Goal: Transaction & Acquisition: Purchase product/service

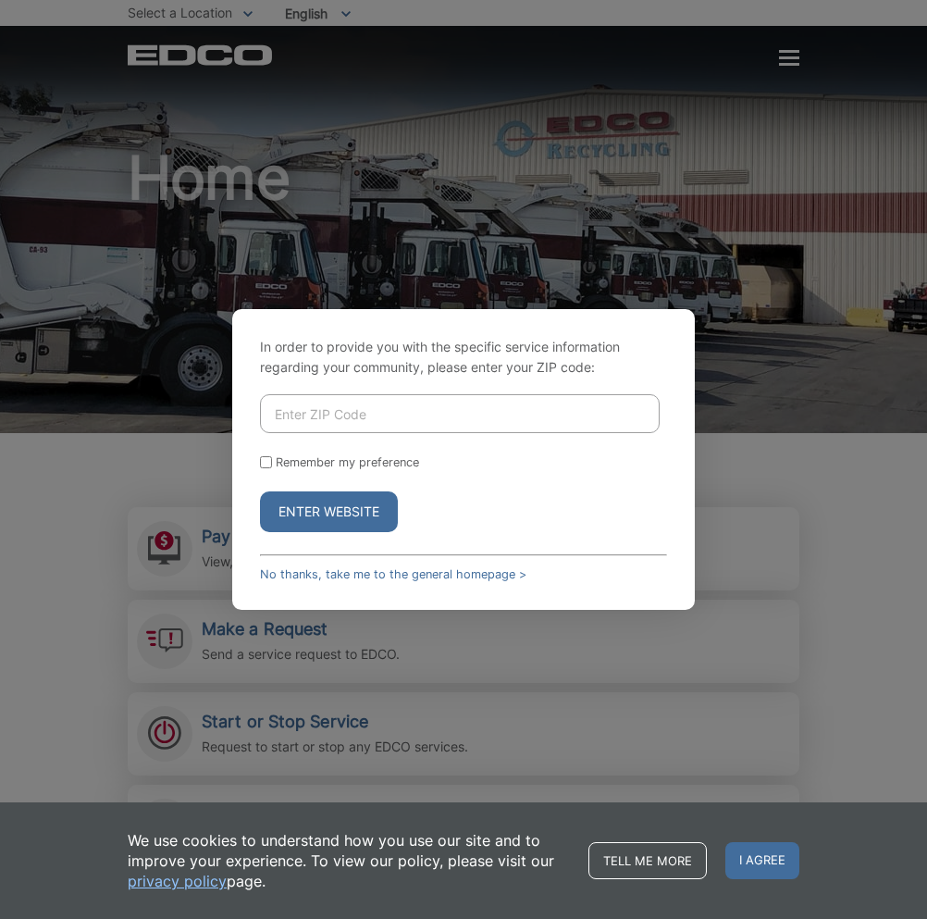
click at [393, 422] on input "Enter ZIP Code" at bounding box center [460, 413] width 400 height 39
type input "92028"
click at [315, 514] on button "Enter Website" at bounding box center [329, 511] width 138 height 41
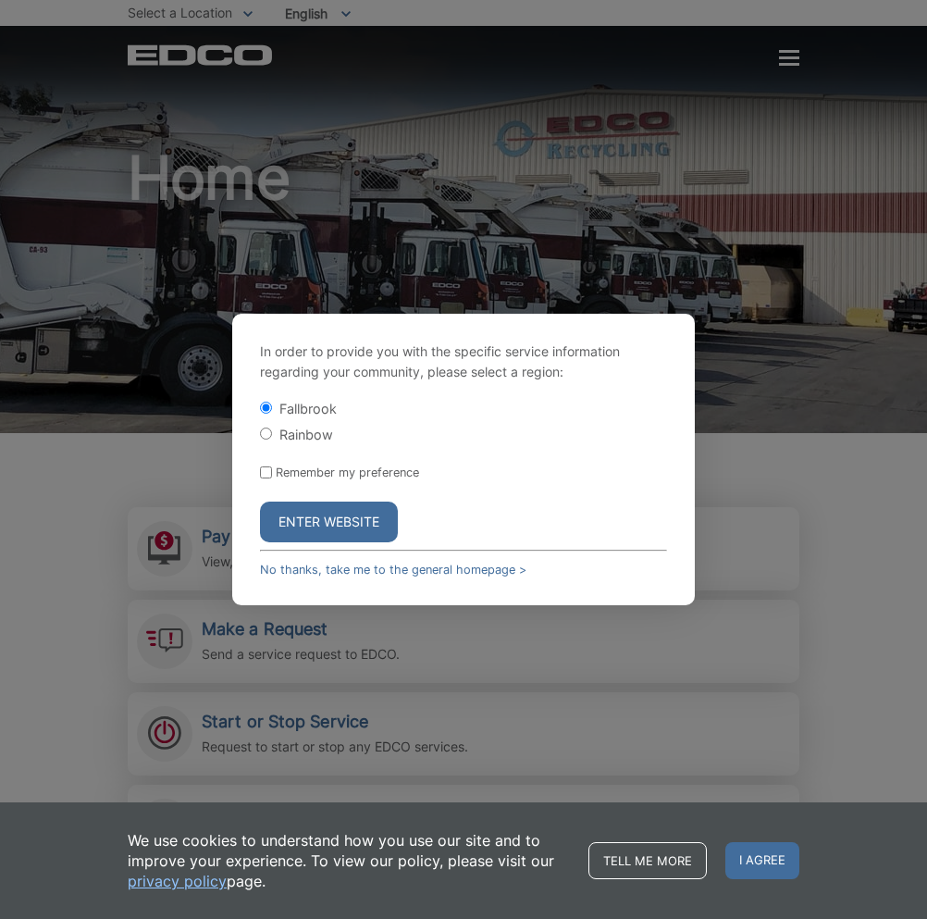
click at [315, 520] on button "Enter Website" at bounding box center [329, 522] width 138 height 41
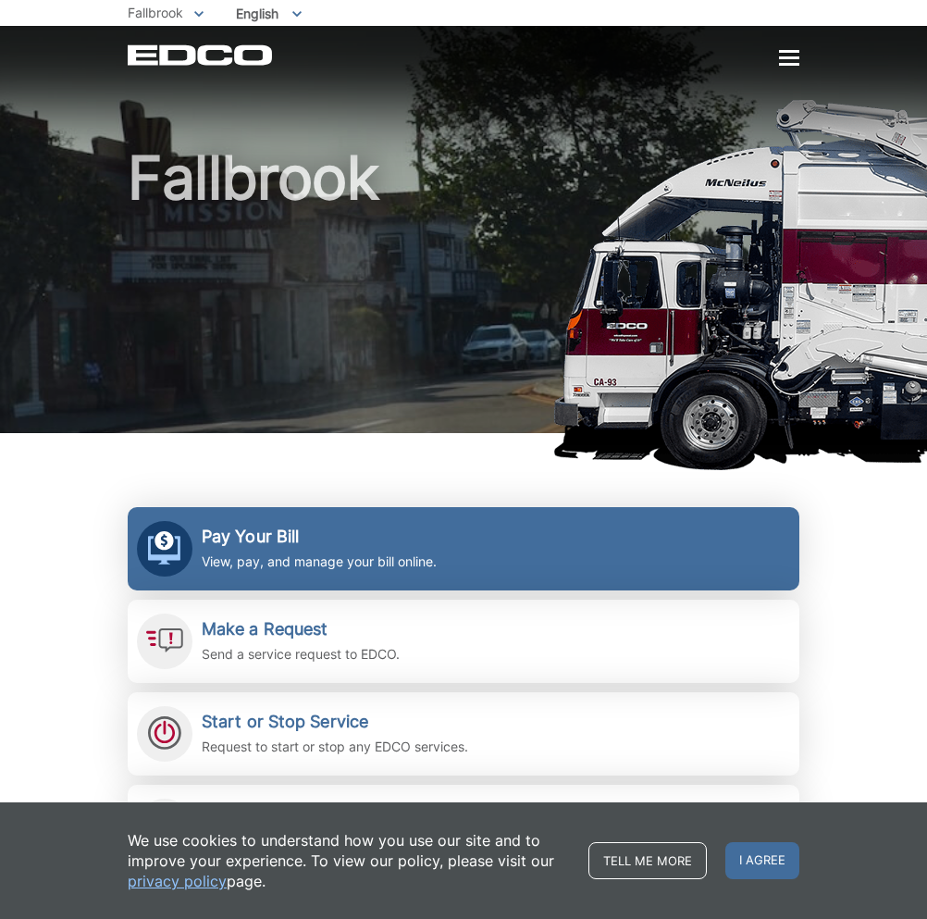
click at [301, 536] on h2 "Pay Your Bill" at bounding box center [319, 537] width 235 height 20
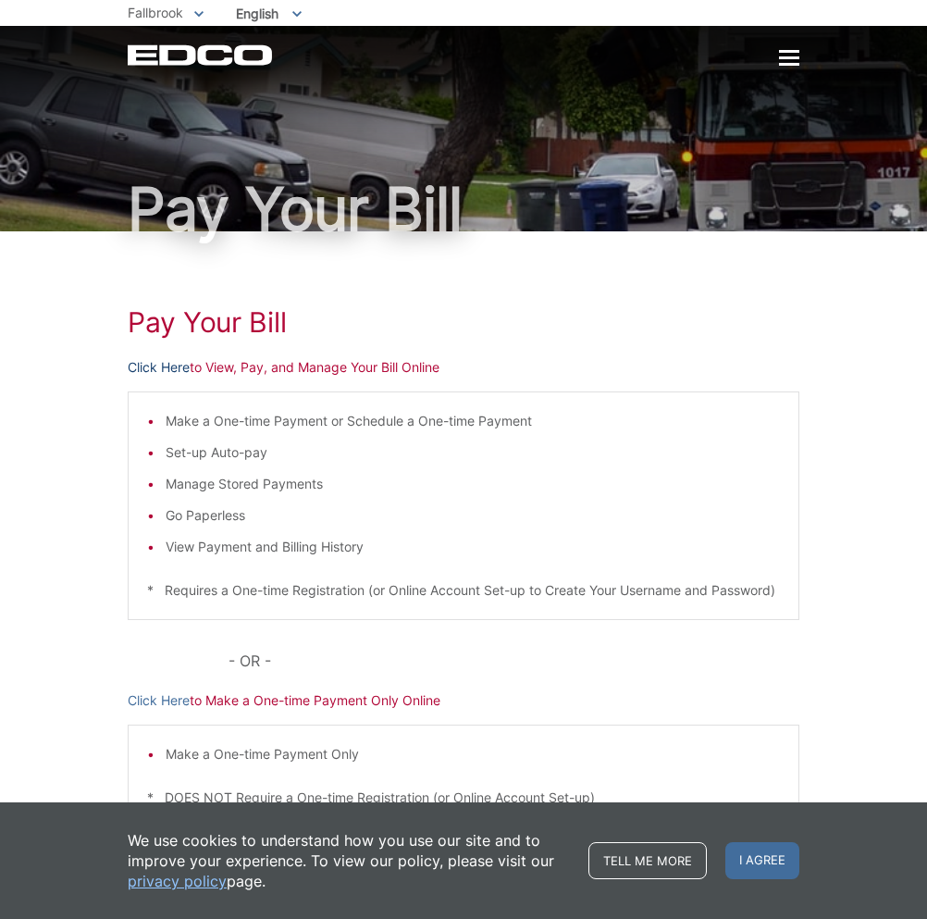
click at [164, 366] on link "Click Here" at bounding box center [159, 367] width 62 height 20
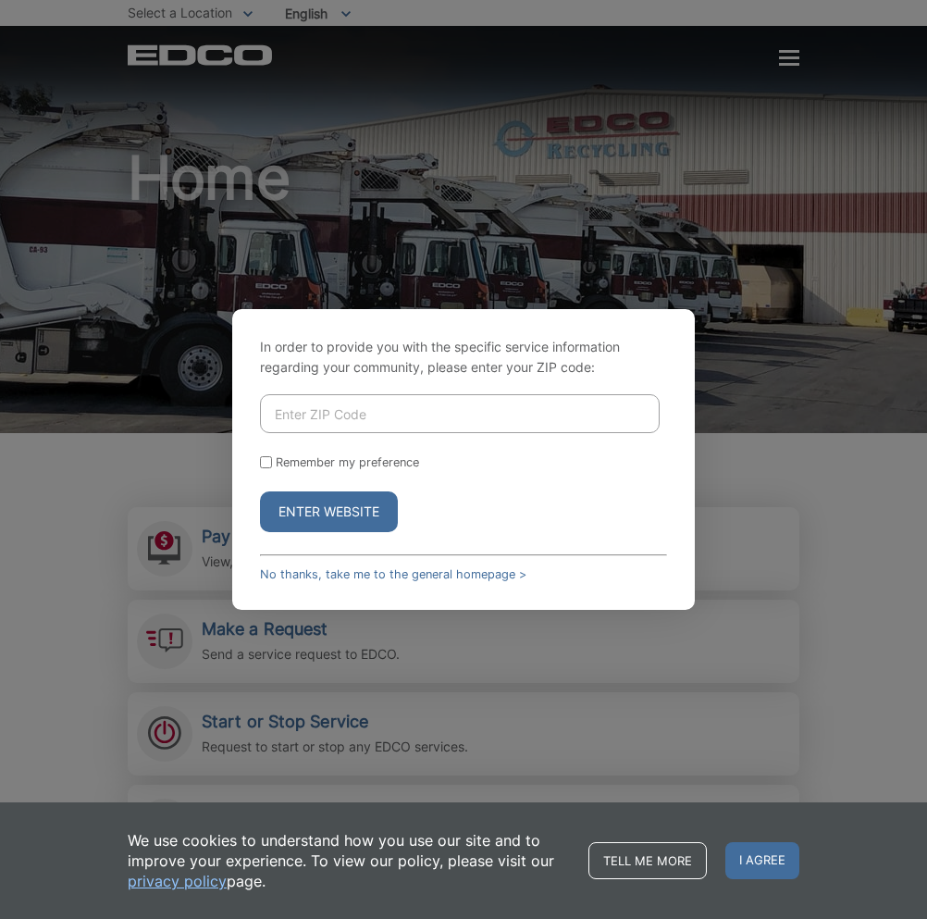
click at [355, 414] on input "Enter ZIP Code" at bounding box center [460, 413] width 400 height 39
type input "92028"
click at [340, 508] on button "Enter Website" at bounding box center [329, 511] width 138 height 41
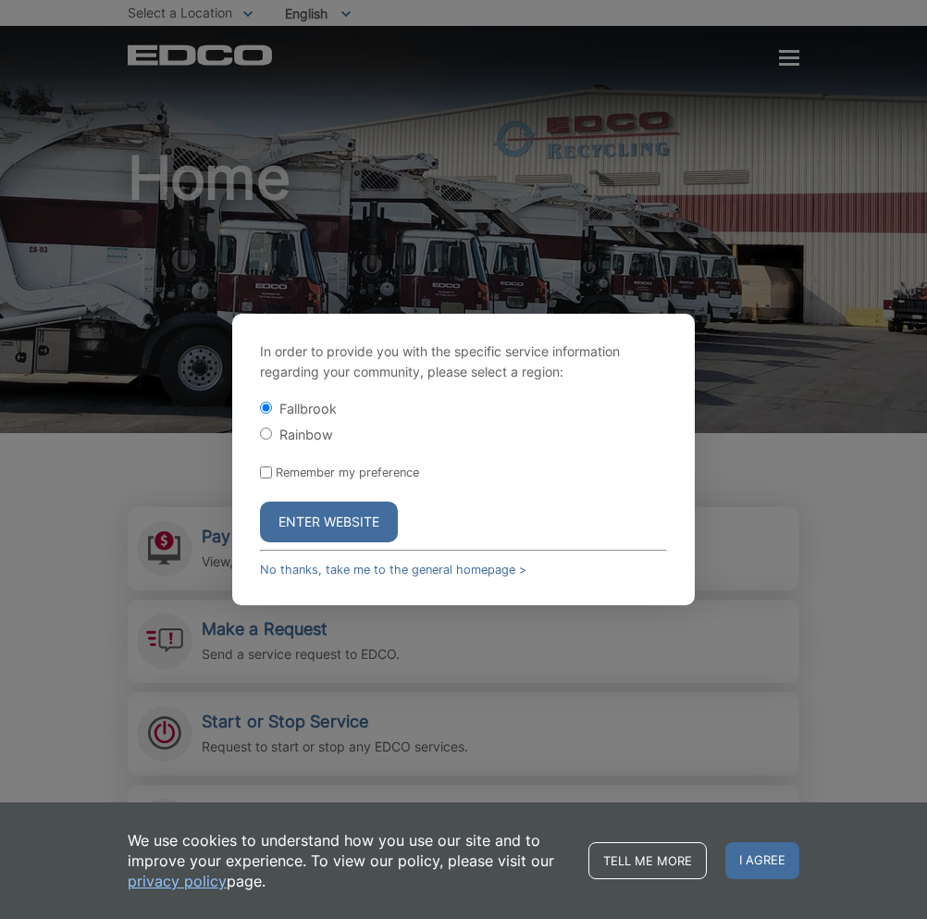
click at [304, 517] on button "Enter Website" at bounding box center [329, 522] width 138 height 41
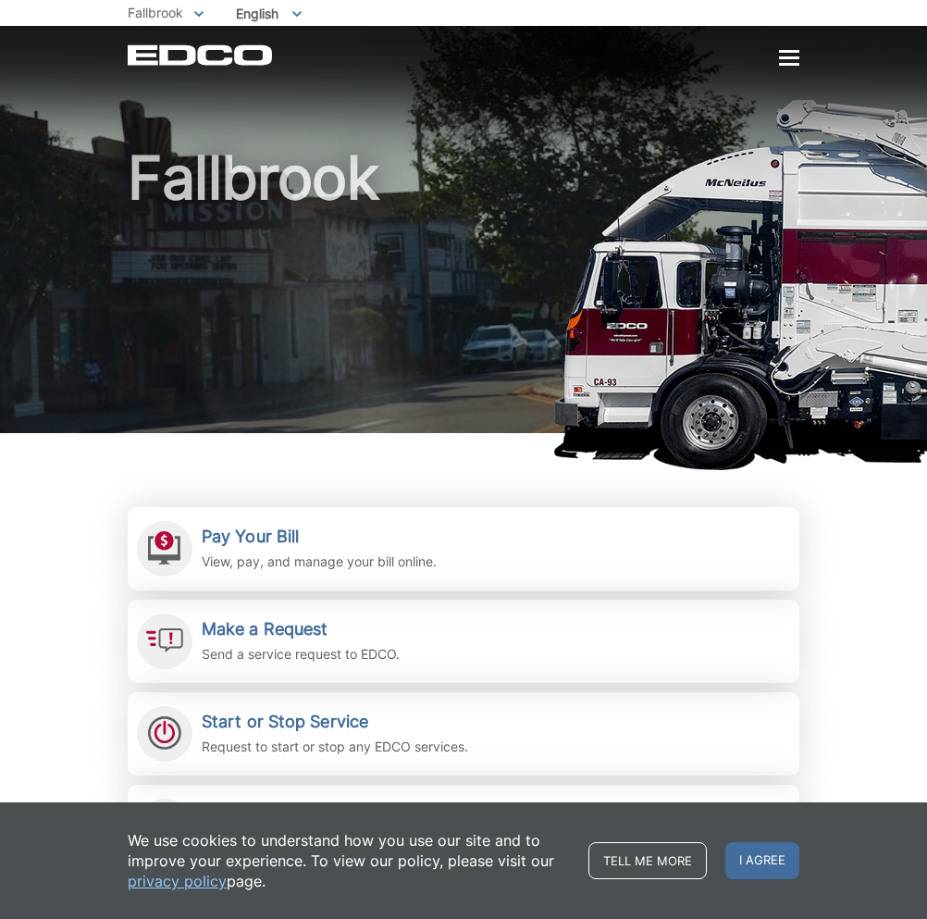
click at [792, 59] on div at bounding box center [789, 57] width 20 height 3
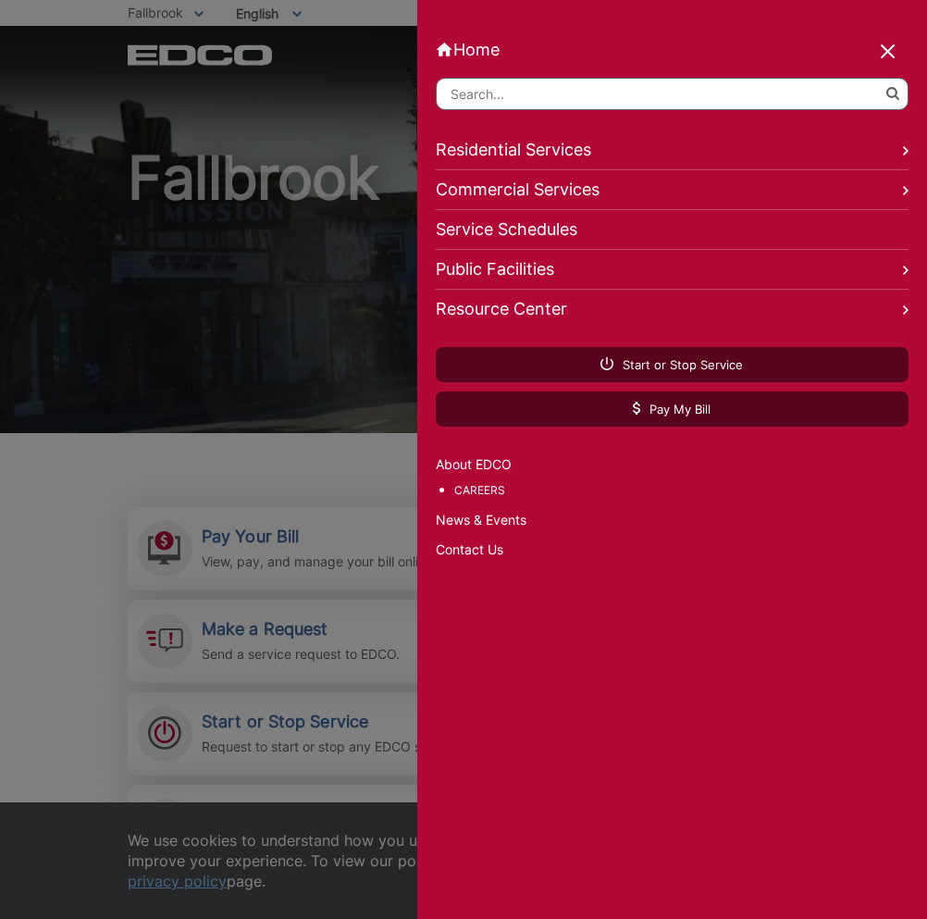
click at [886, 48] on div at bounding box center [889, 53] width 26 height 26
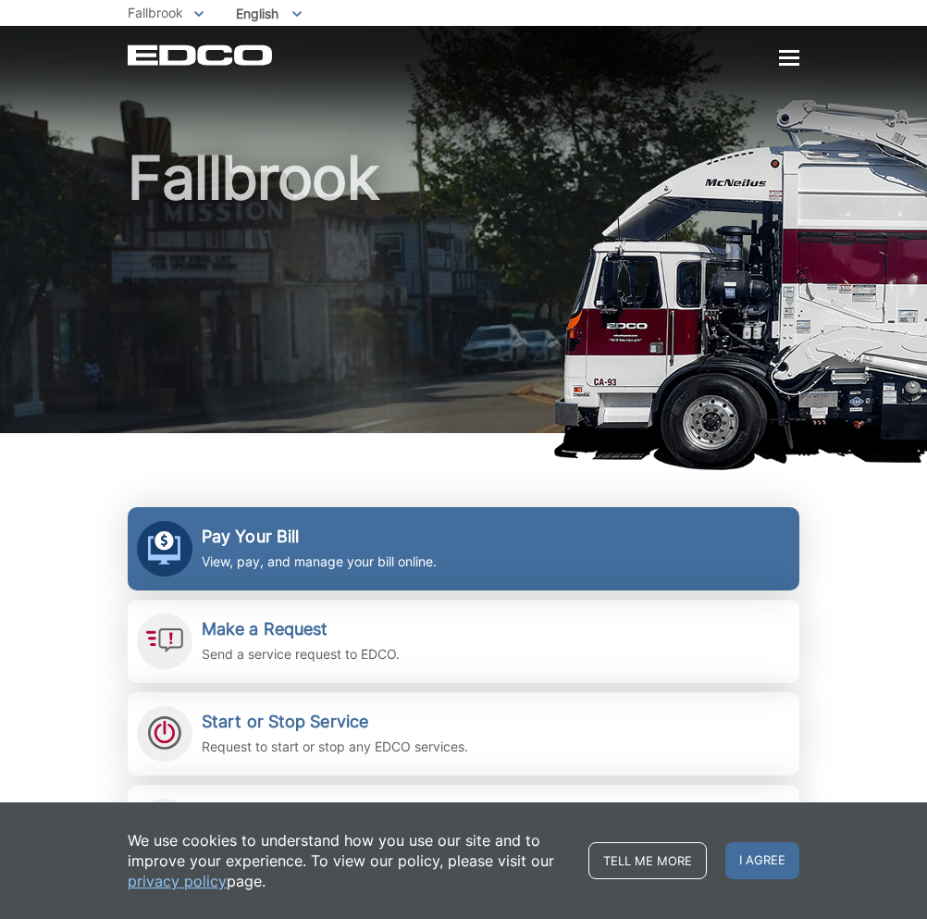
click at [281, 540] on h2 "Pay Your Bill" at bounding box center [319, 537] width 235 height 20
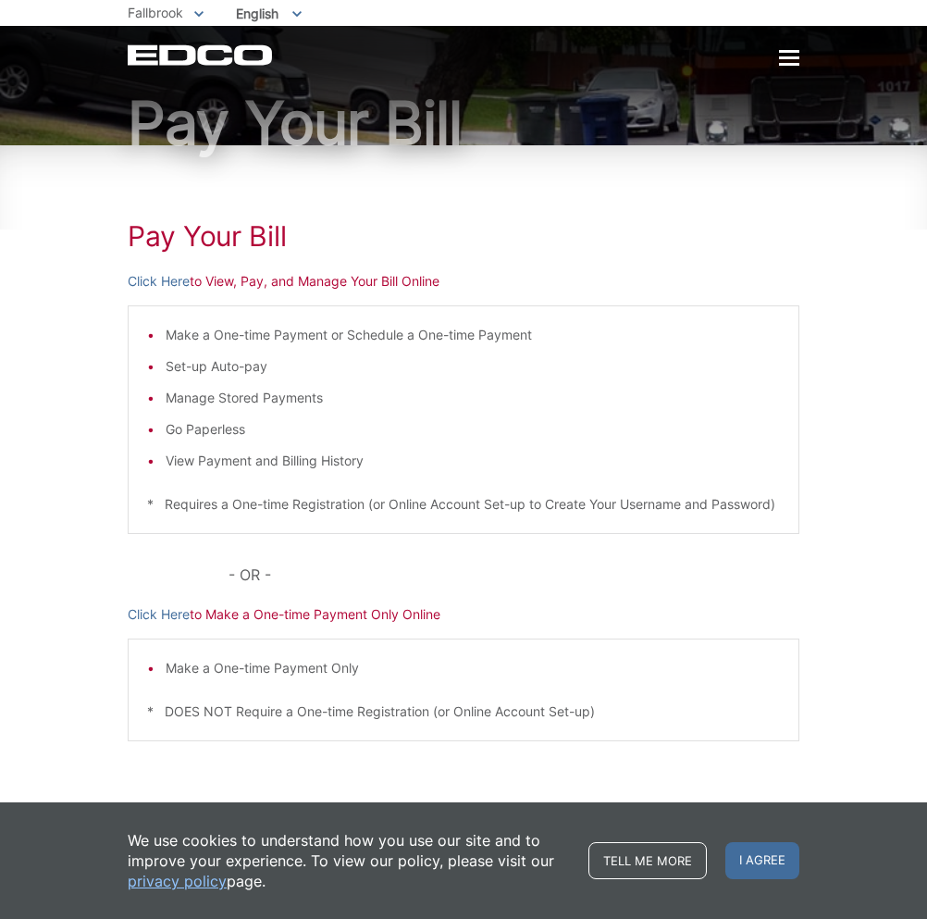
scroll to position [106, 0]
click at [154, 271] on link "Click Here" at bounding box center [159, 281] width 62 height 20
